Goal: Task Accomplishment & Management: Use online tool/utility

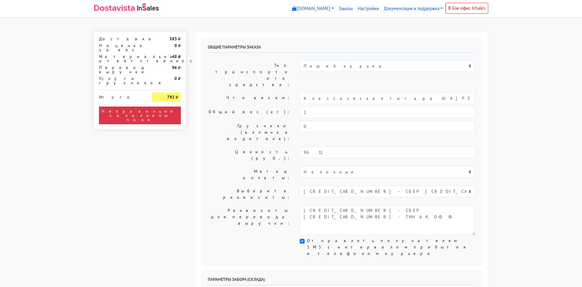
scroll to position [122, 0]
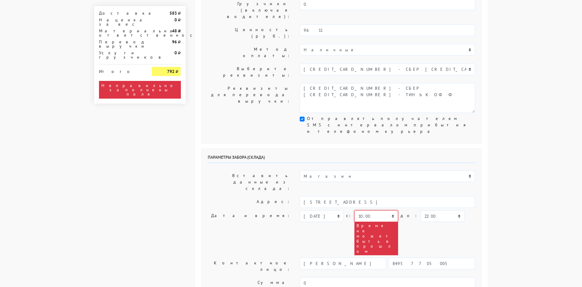
click at [374, 211] on select "00:00 00:30 01:00 01:30 02:00 02:30 03:00 03:30 04:00 04:30 05:00 05:30 06:00 0…" at bounding box center [377, 217] width 44 height 12
select select "14:00"
click at [355, 211] on select "00:00 00:30 01:00 01:30 02:00 02:30 03:00 03:30 04:00 04:30 05:00 05:30 06:00 0…" at bounding box center [377, 217] width 44 height 12
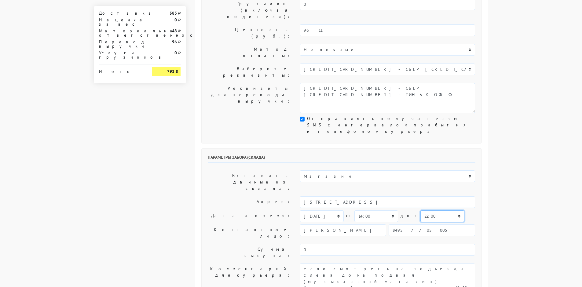
click at [425, 211] on select "00:00 00:30 01:00 01:30 02:00 02:30 03:00 03:30 04:00 04:30 05:00 05:30 06:00 0…" at bounding box center [443, 217] width 44 height 12
click at [421, 211] on select "00:00 00:30 01:00 01:30 02:00 02:30 03:00 03:30 04:00 04:30 05:00 05:30 06:00 0…" at bounding box center [443, 217] width 44 height 12
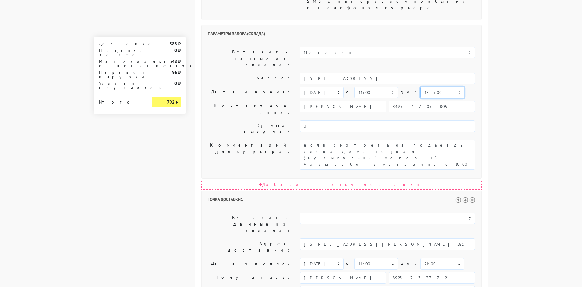
scroll to position [154, 0]
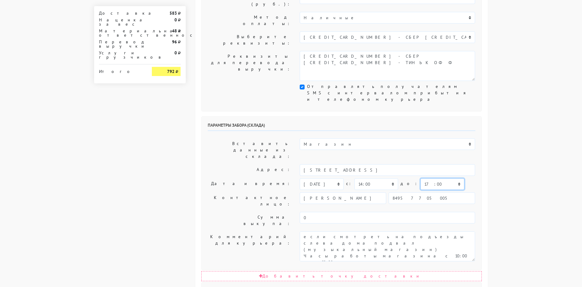
click at [425, 179] on select "00:00 00:30 01:00 01:30 02:00 02:30 03:00 03:30 04:00 04:30 05:00 05:30 06:00 0…" at bounding box center [443, 185] width 44 height 12
select select "15:00"
click at [421, 179] on select "00:00 00:30 01:00 01:30 02:00 02:30 03:00 03:30 04:00 04:30 05:00 05:30 06:00 0…" at bounding box center [443, 185] width 44 height 12
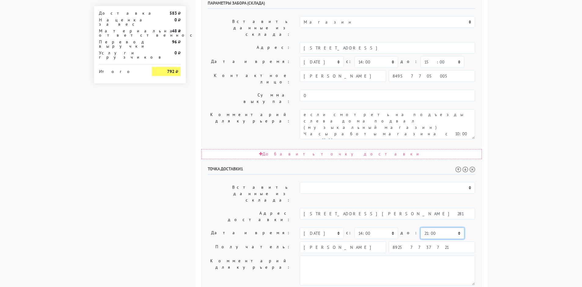
click at [425, 228] on select "00:00 00:30 01:00 01:30 02:00 02:30 03:00 03:30 04:00 04:30 05:00 05:30 06:00 0…" at bounding box center [443, 234] width 44 height 12
select select "17:00"
click at [421, 228] on select "00:00 00:30 01:00 01:30 02:00 02:30 03:00 03:30 04:00 04:30 05:00 05:30 06:00 0…" at bounding box center [443, 234] width 44 height 12
